Goal: Complete application form

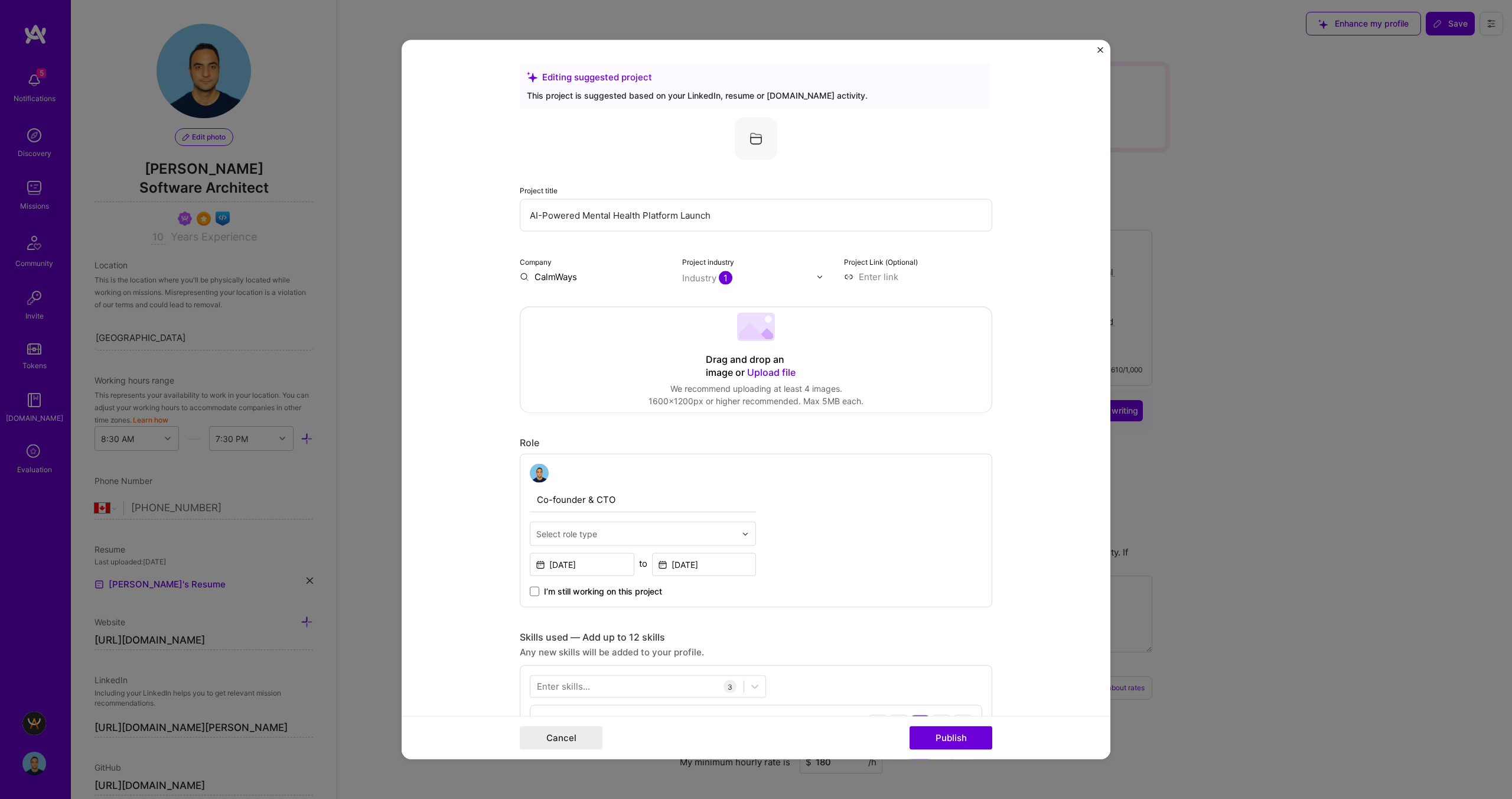
select select "CA"
select select "Right Now"
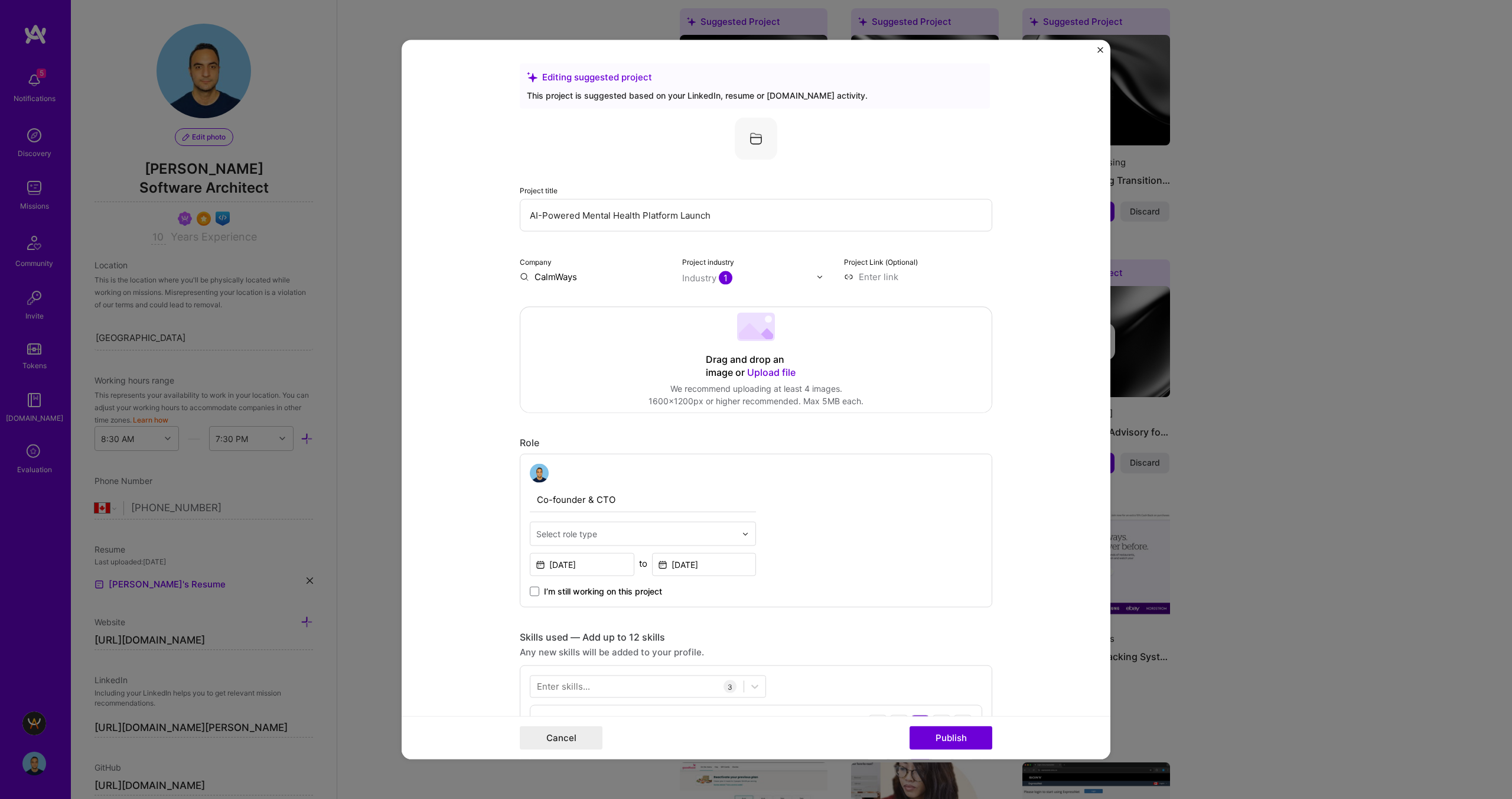
click at [872, 281] on input at bounding box center [918, 277] width 148 height 12
type input "[URL][DOMAIN_NAME]"
click at [725, 277] on span "1" at bounding box center [725, 278] width 14 height 14
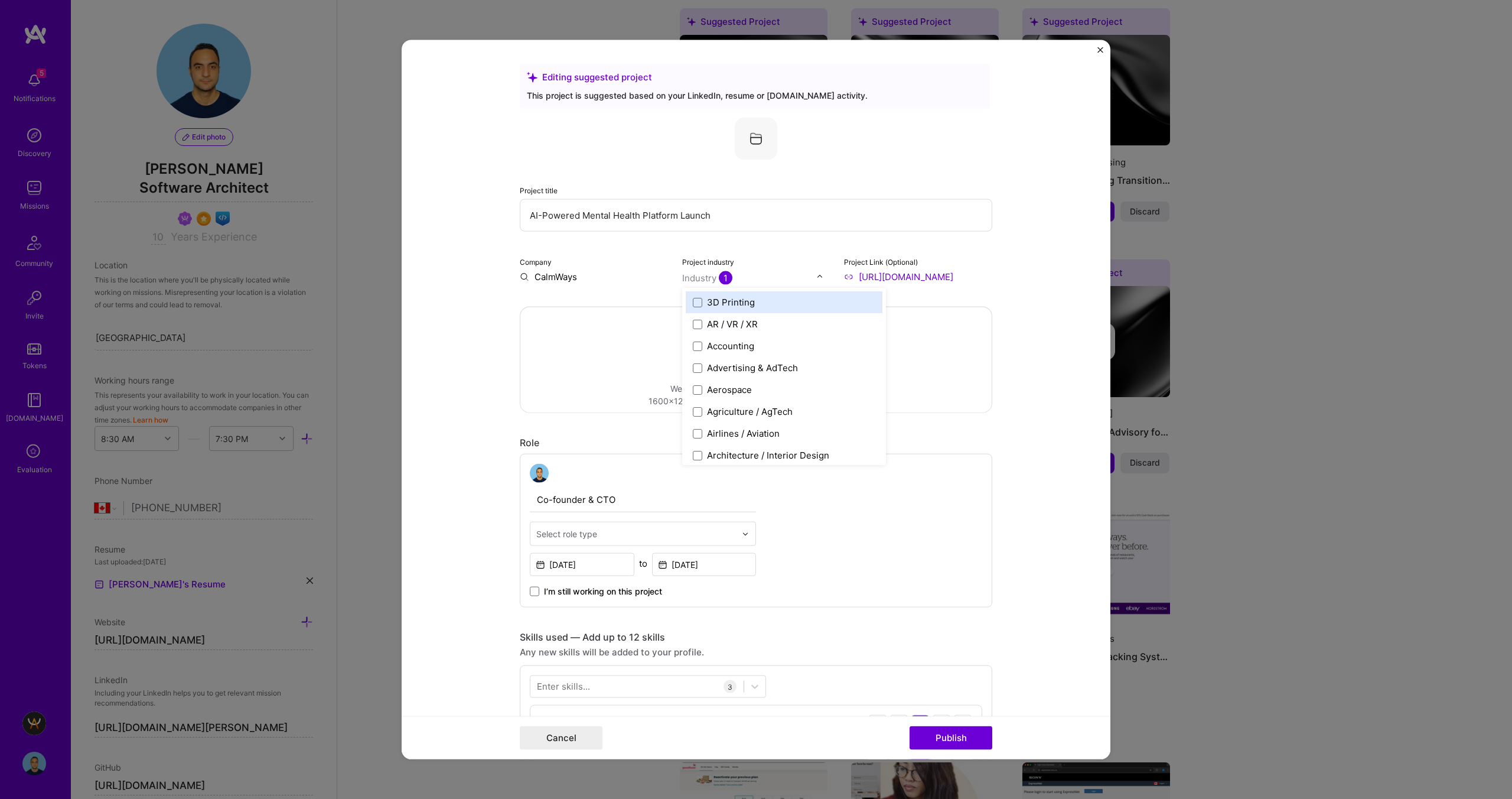
click at [788, 139] on div at bounding box center [756, 139] width 473 height 42
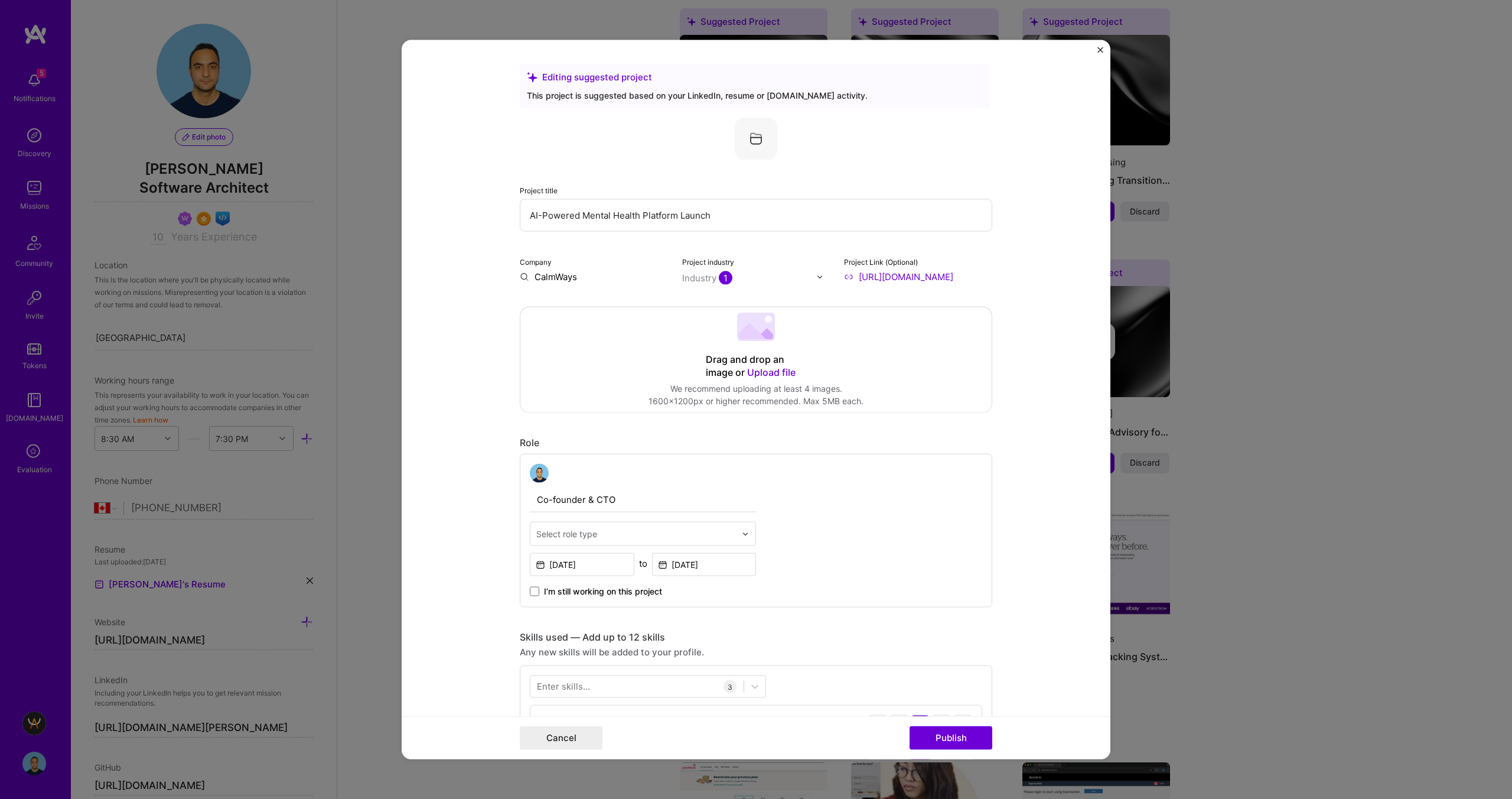
click at [747, 133] on img at bounding box center [756, 139] width 42 height 42
click at [756, 138] on img at bounding box center [756, 139] width 42 height 42
click at [756, 329] on icon at bounding box center [752, 331] width 27 height 16
click at [767, 369] on span "Upload file" at bounding box center [771, 372] width 48 height 12
